Goal: Information Seeking & Learning: Learn about a topic

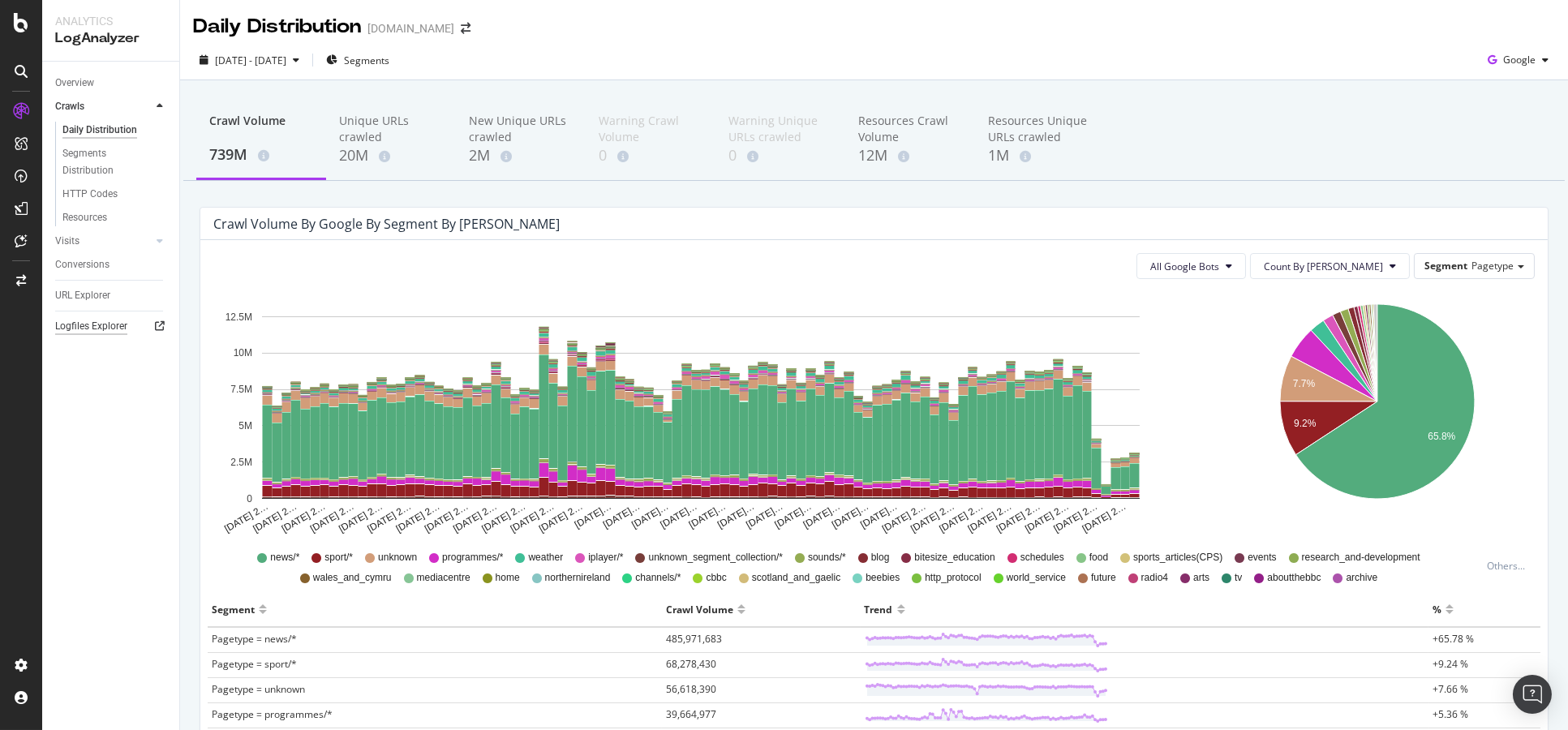
click at [85, 323] on div "Logfiles Explorer" at bounding box center [91, 327] width 72 height 17
click at [389, 57] on span "Segments" at bounding box center [366, 61] width 45 height 14
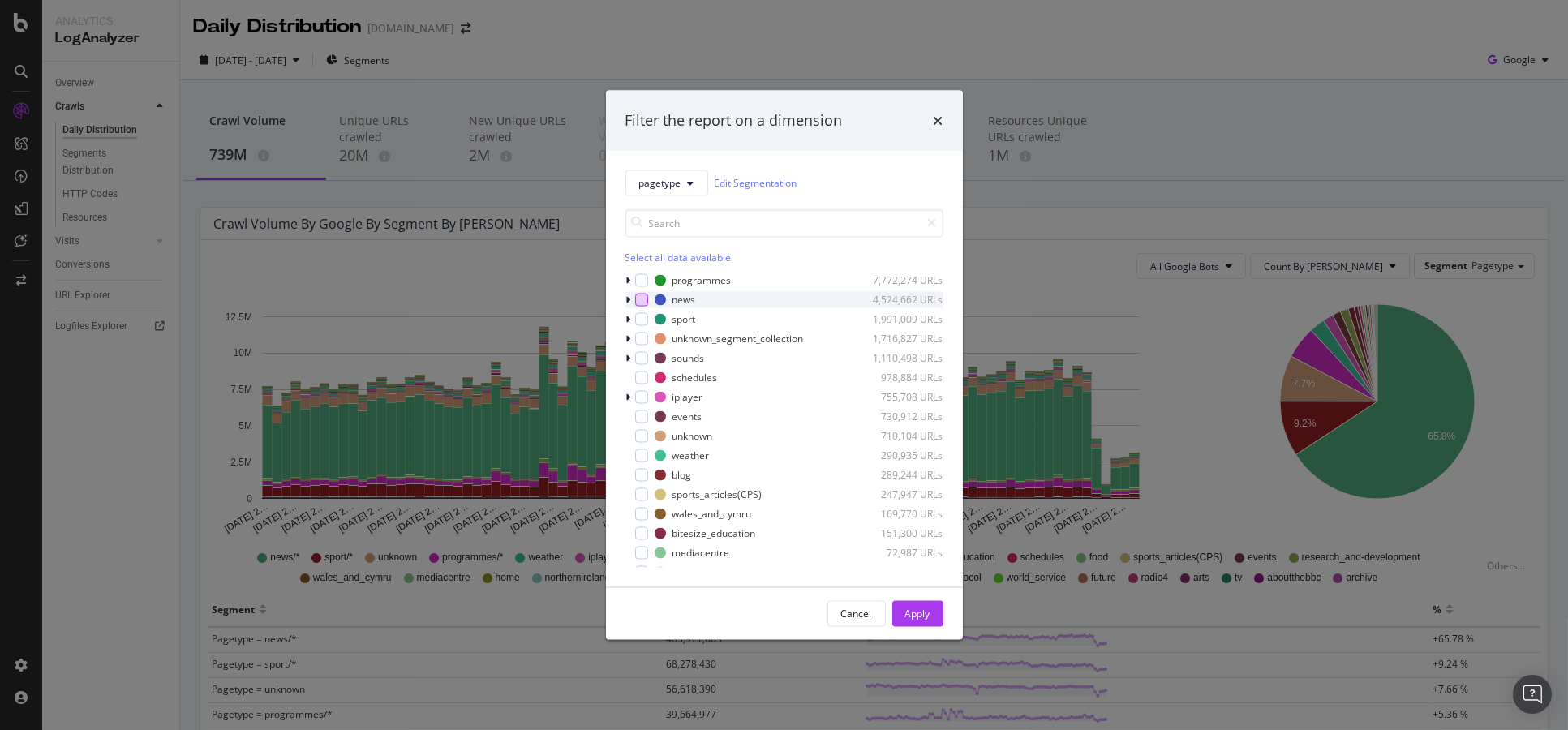
click at [644, 299] on div "modal" at bounding box center [641, 299] width 13 height 13
click at [912, 616] on div "Apply" at bounding box center [918, 614] width 25 height 14
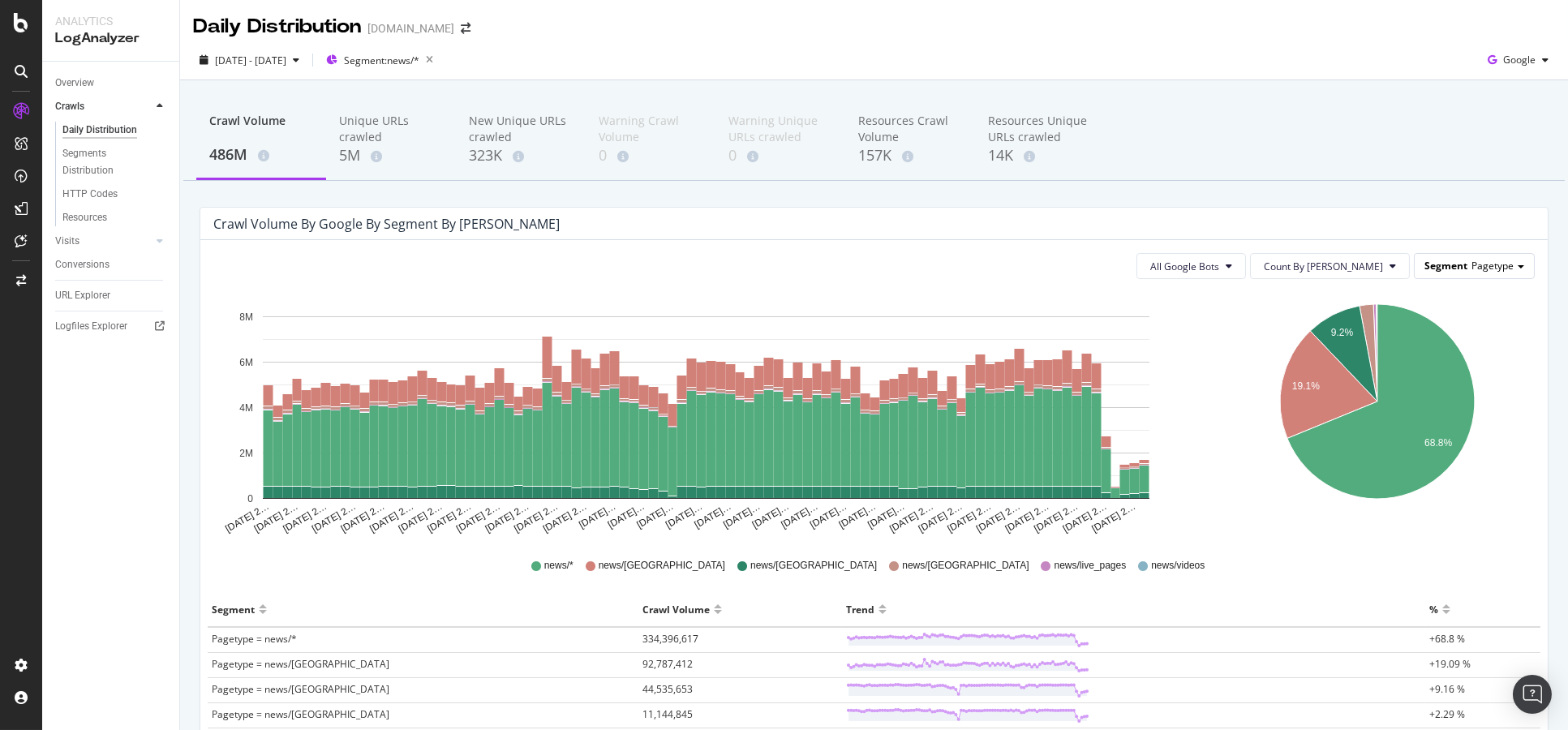
click at [1458, 269] on div "Segment Pagetype" at bounding box center [1474, 265] width 119 height 23
click at [1428, 202] on div "Crawl Volume 486M Unique URLs crawled 5M New Unique URLs crawled 323K Warning C…" at bounding box center [874, 495] width 1388 height 828
click at [440, 65] on icon "button" at bounding box center [430, 60] width 21 height 23
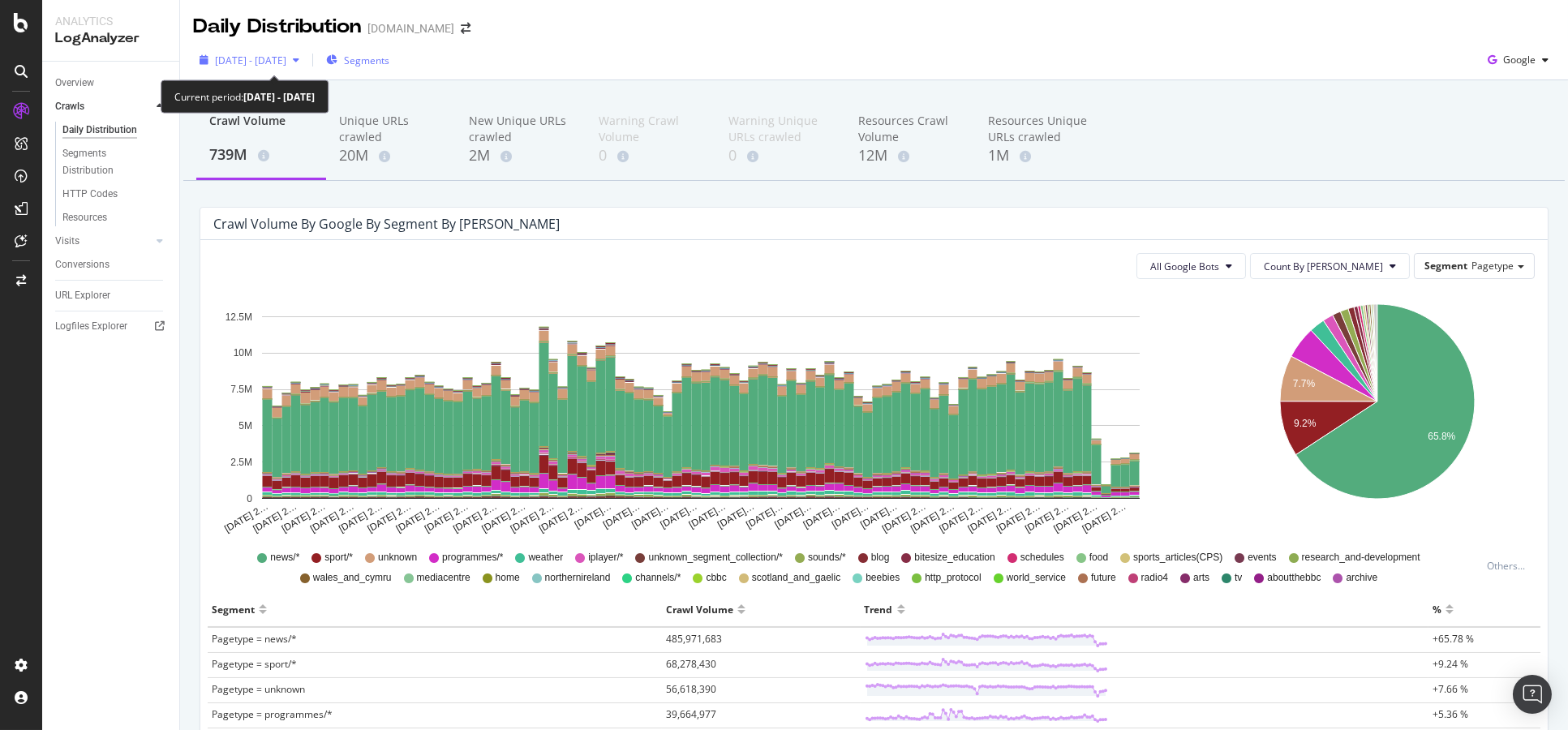
click at [287, 62] on span "[DATE] - [DATE]" at bounding box center [250, 61] width 71 height 14
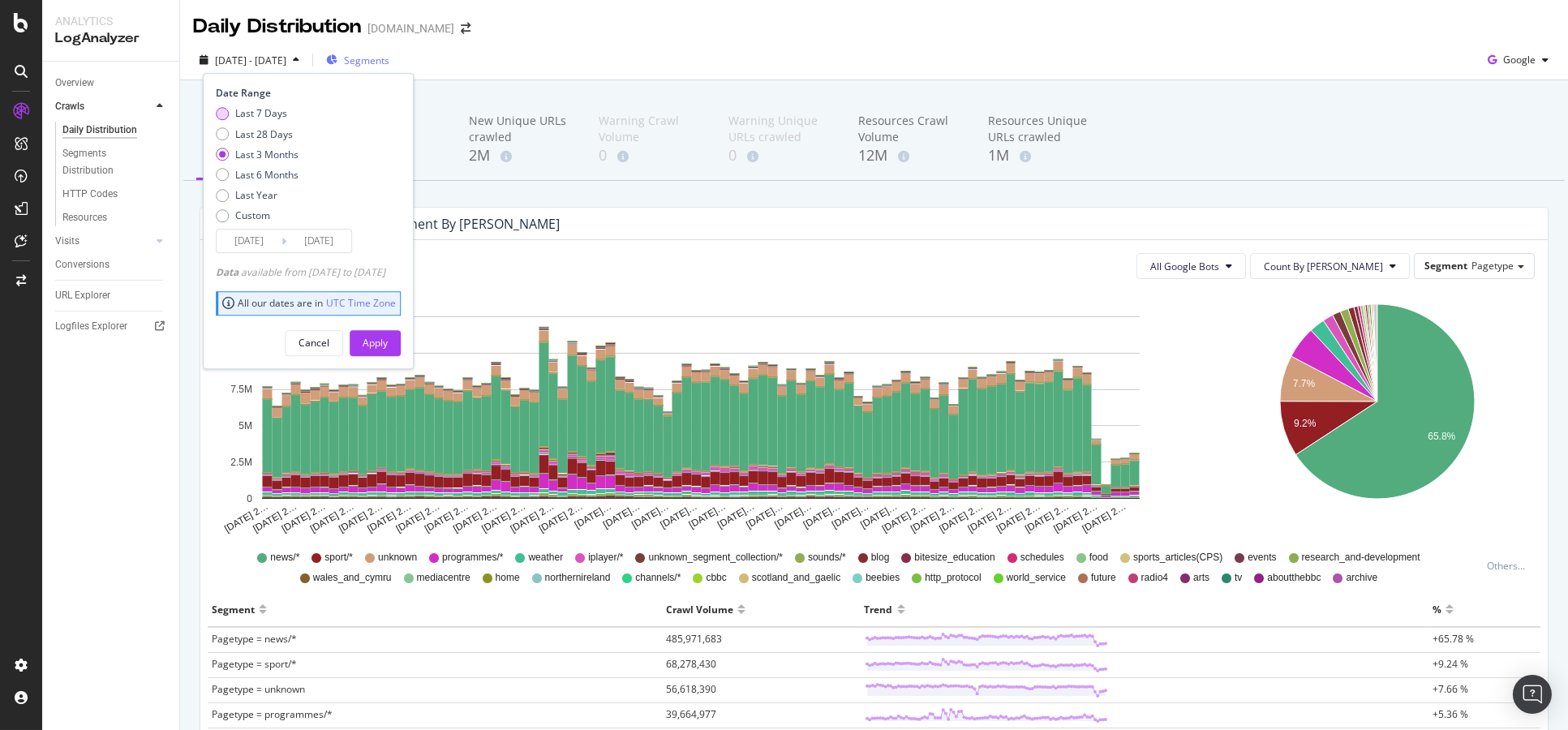
click at [255, 113] on div "Last 7 Days" at bounding box center [261, 114] width 52 height 14
type input "[DATE]"
click at [388, 349] on div "Apply" at bounding box center [375, 342] width 25 height 14
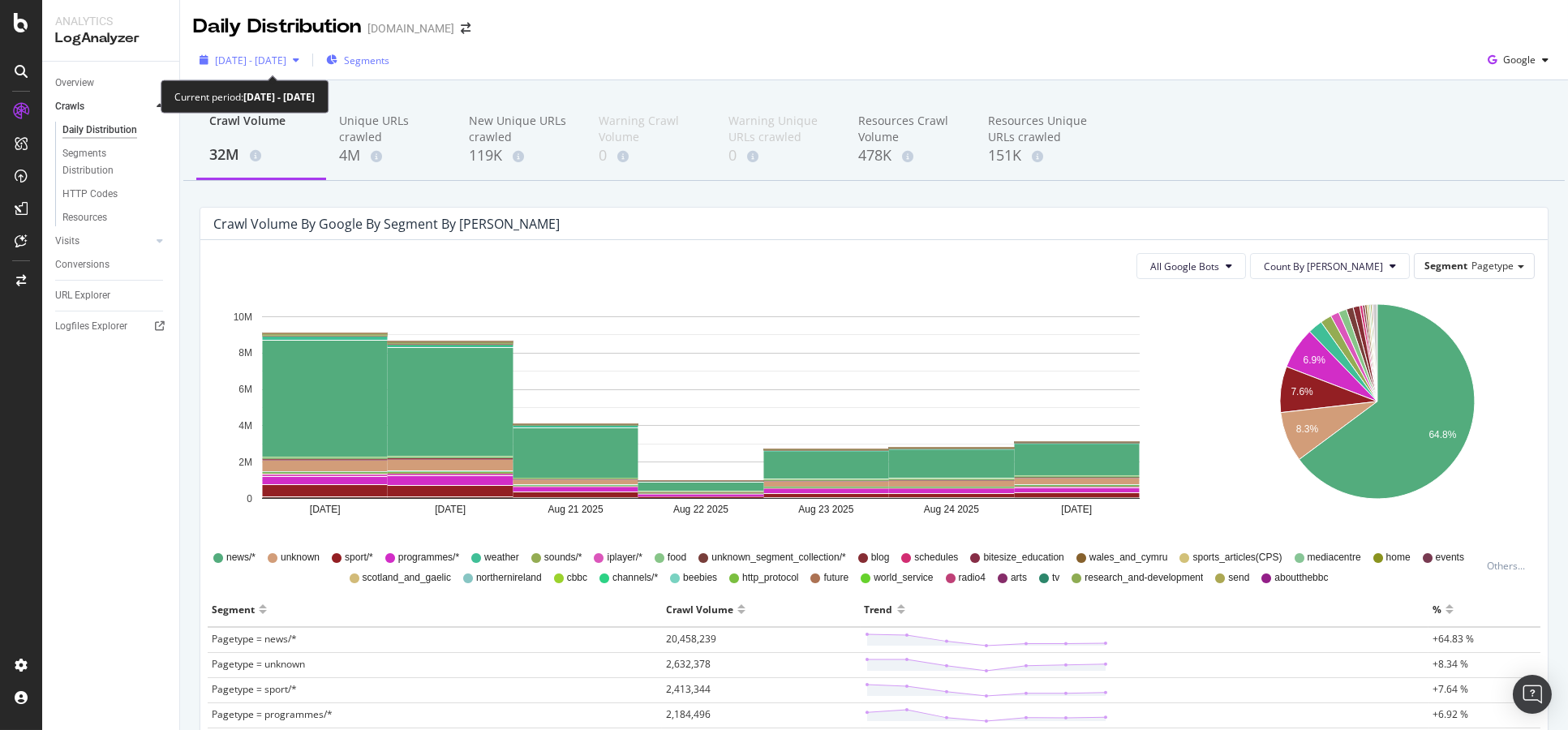
click at [285, 68] on div "[DATE] - [DATE]" at bounding box center [250, 60] width 113 height 24
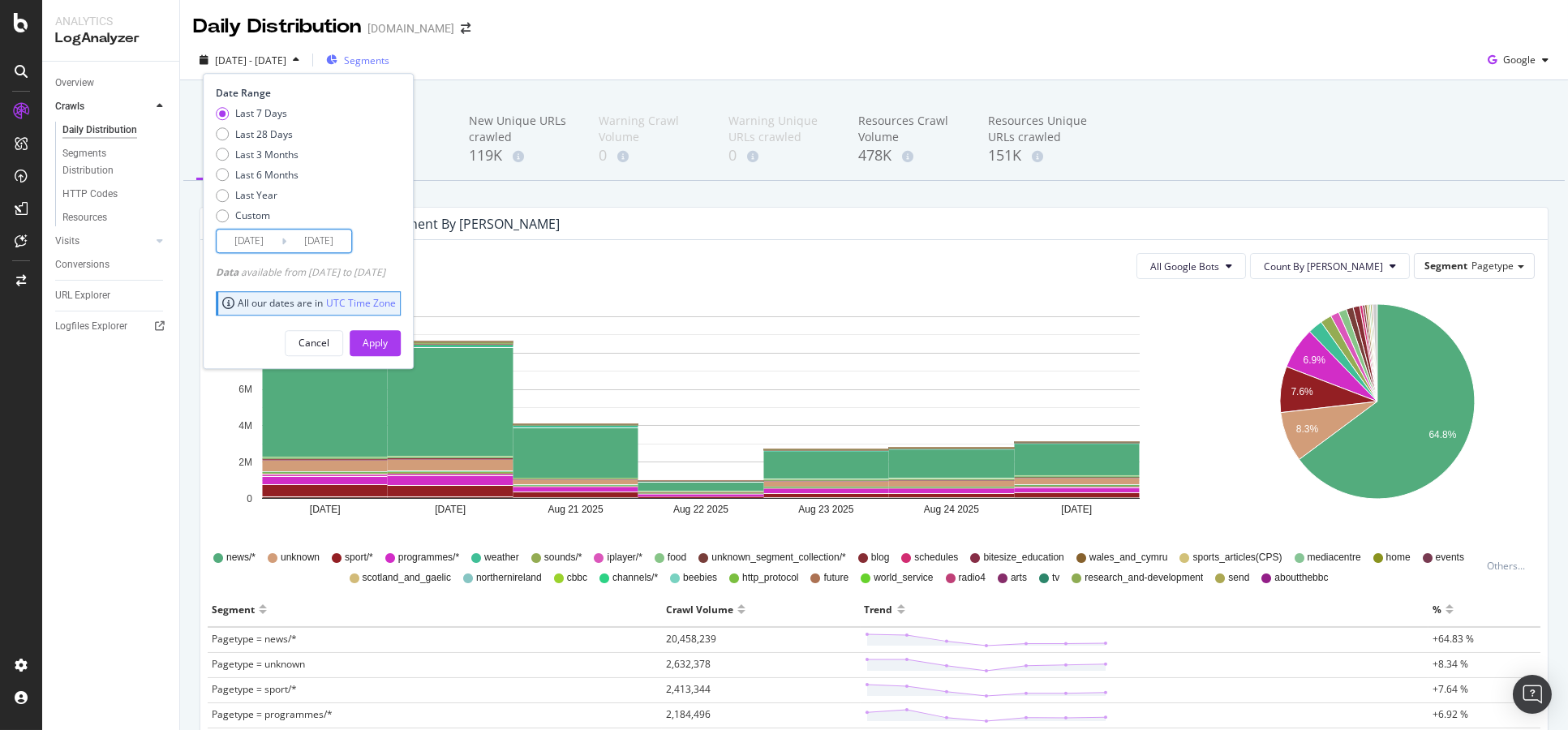
click at [311, 244] on input "[DATE]" at bounding box center [319, 241] width 65 height 23
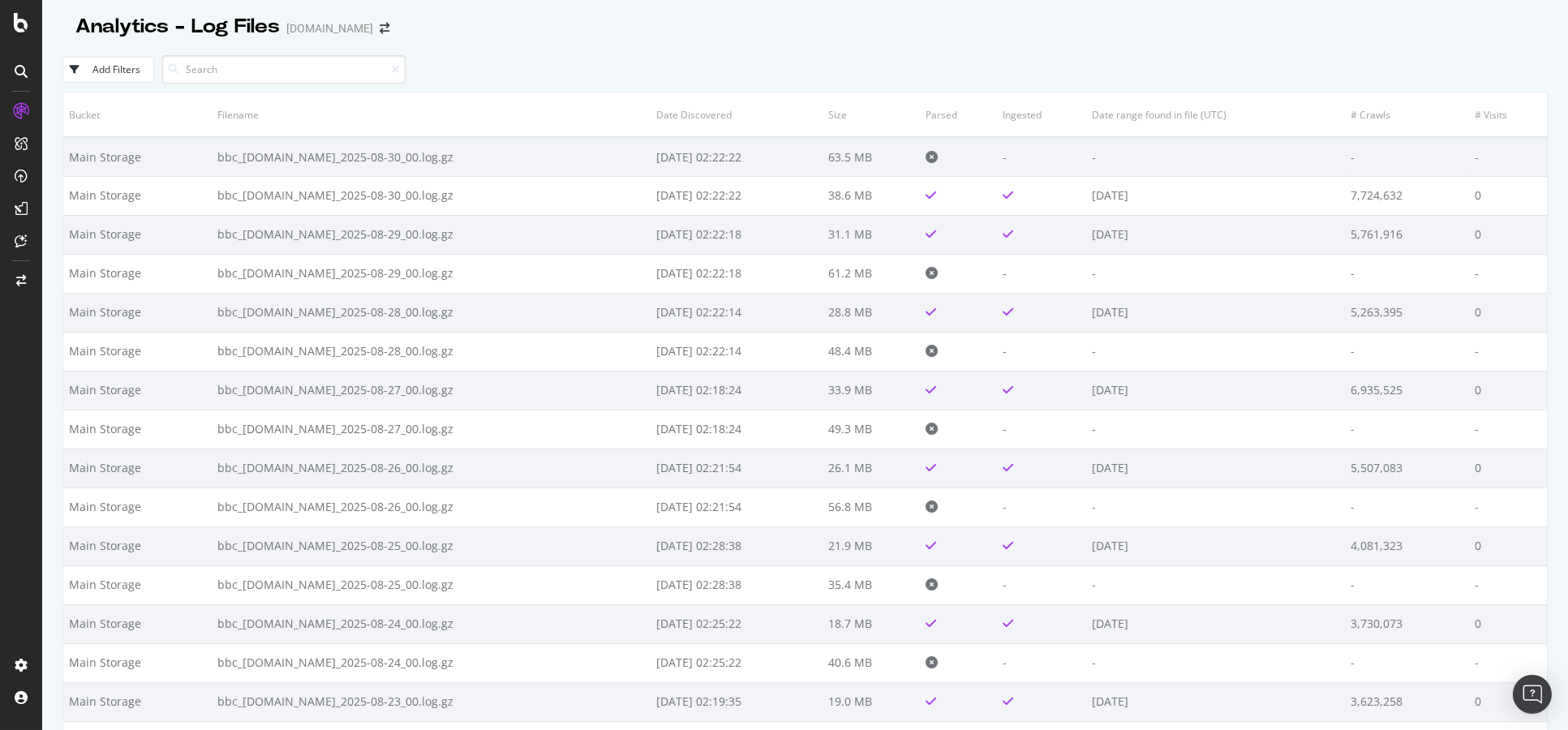
drag, startPoint x: 81, startPoint y: 249, endPoint x: 511, endPoint y: 50, distance: 473.8
click at [511, 50] on div "Add Filters" at bounding box center [805, 69] width 1485 height 45
click at [283, 58] on input at bounding box center [284, 68] width 243 height 28
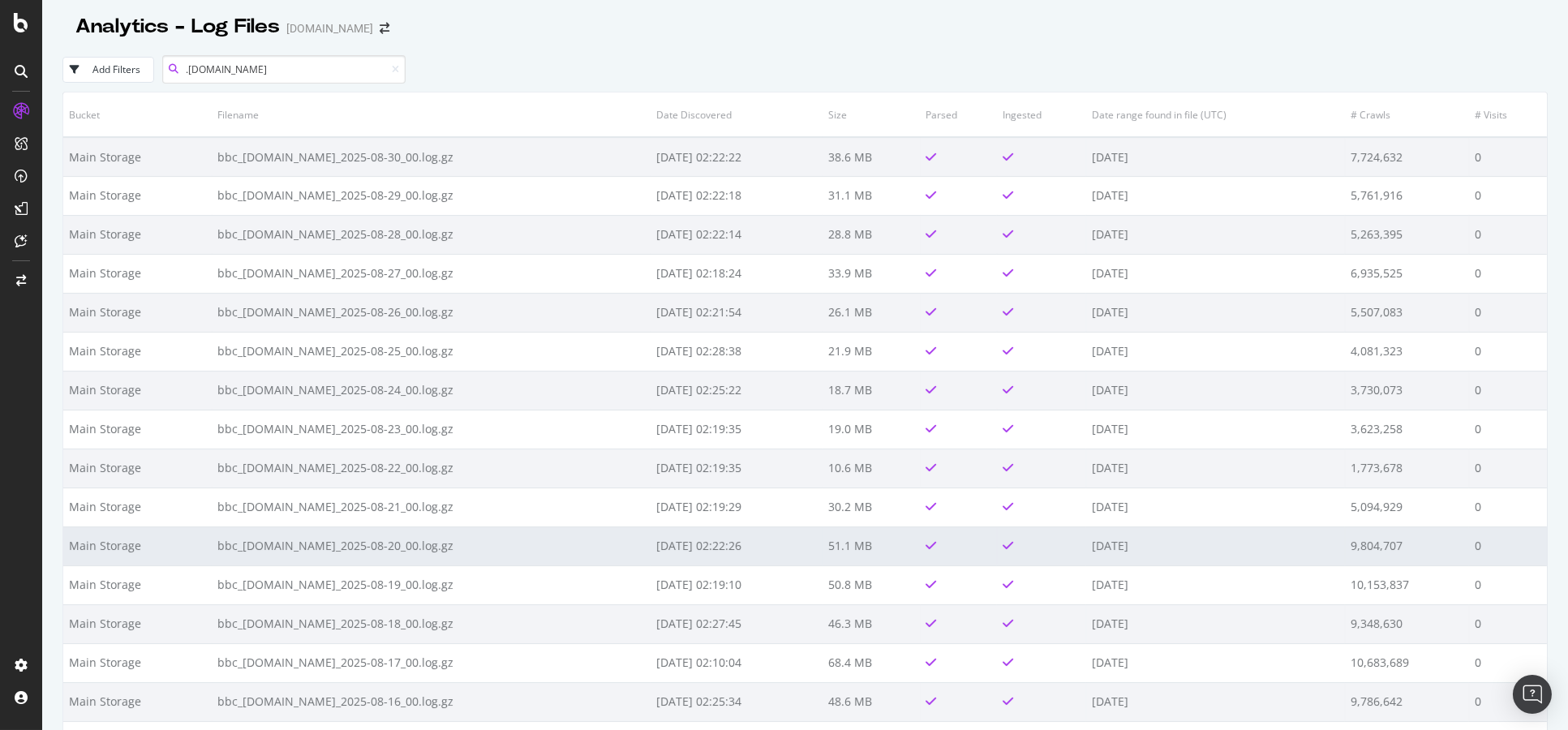
type input ".co.uk"
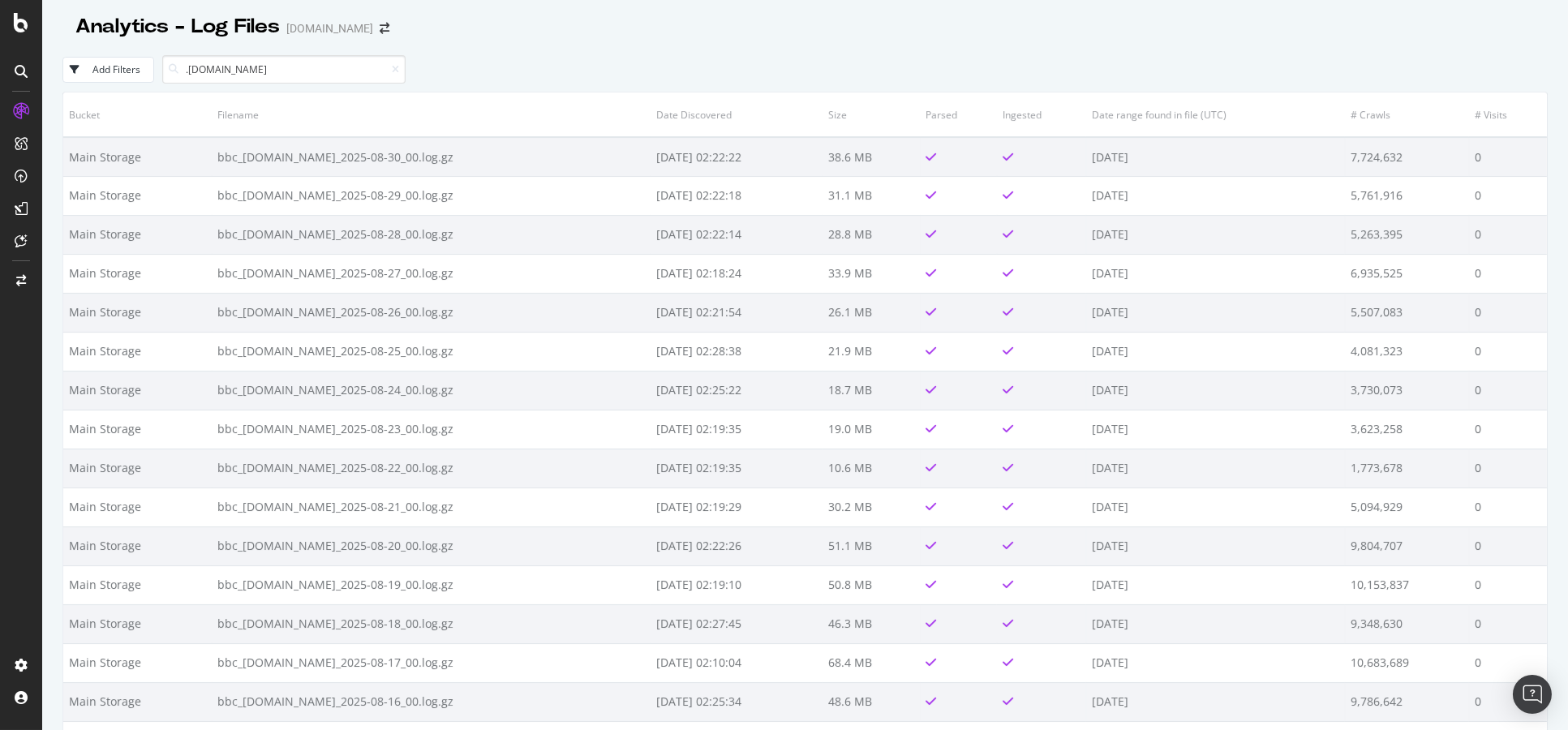
click at [621, 81] on div "Add Filters .co.uk" at bounding box center [805, 69] width 1485 height 45
